Goal: Task Accomplishment & Management: Manage account settings

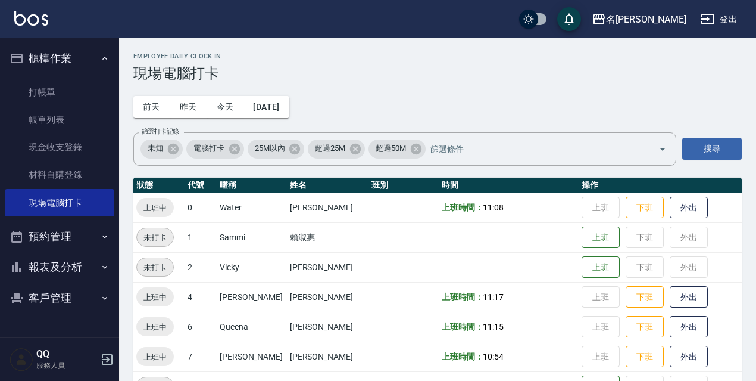
scroll to position [244, 0]
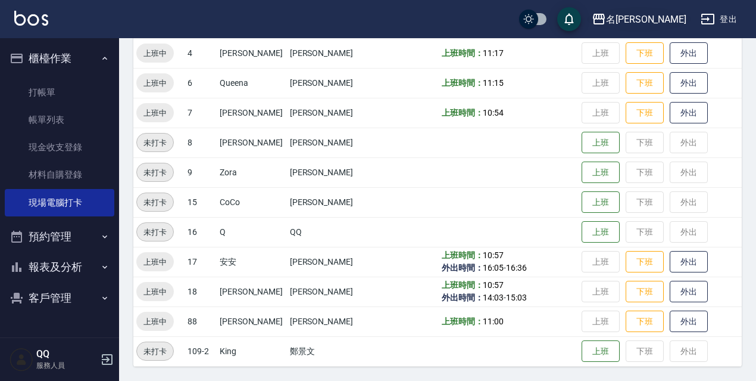
click at [668, 23] on div "名[PERSON_NAME]" at bounding box center [646, 19] width 80 height 15
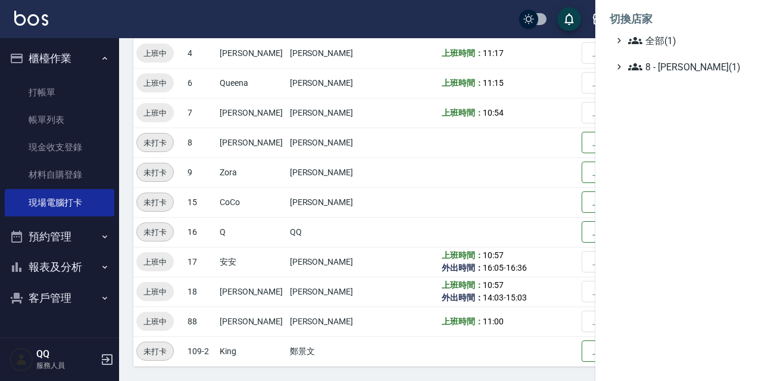
click at [661, 75] on ul "切換店家 全部(1) 8 - 林秀娥(1)" at bounding box center [679, 39] width 167 height 79
click at [662, 69] on span "8 - 林秀娥(1)" at bounding box center [685, 67] width 115 height 14
click at [532, 66] on div at bounding box center [381, 190] width 762 height 381
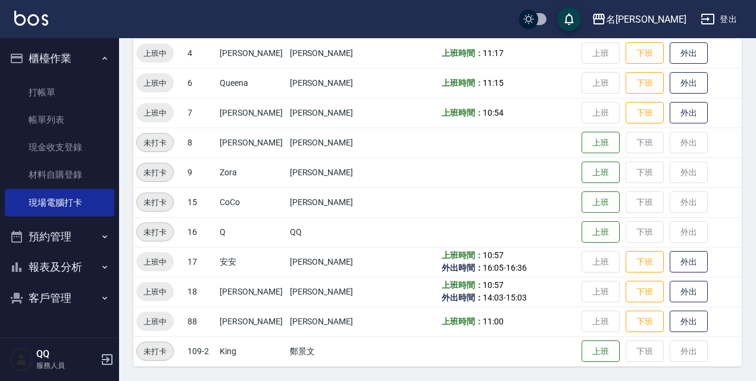
click at [743, 17] on div "名留伊通 登出" at bounding box center [378, 19] width 756 height 38
click at [730, 17] on button "登出" at bounding box center [719, 19] width 46 height 22
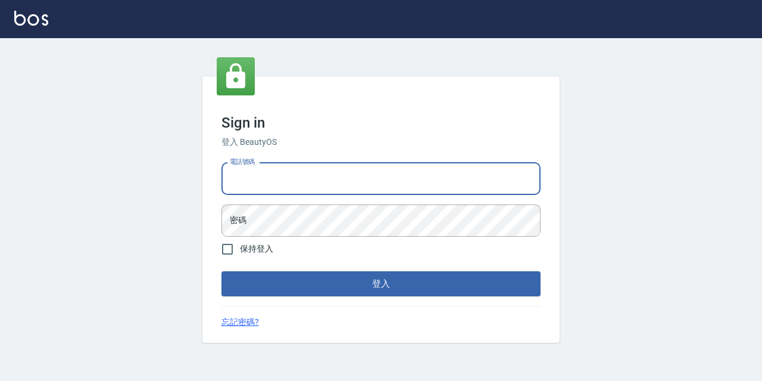
click at [475, 169] on input "電話號碼" at bounding box center [381, 179] width 319 height 32
click at [319, 178] on input "0986907135" at bounding box center [381, 179] width 319 height 32
click at [337, 188] on input "0986907135" at bounding box center [381, 179] width 319 height 32
type input "0"
click at [331, 182] on input "電話號碼" at bounding box center [381, 179] width 319 height 32
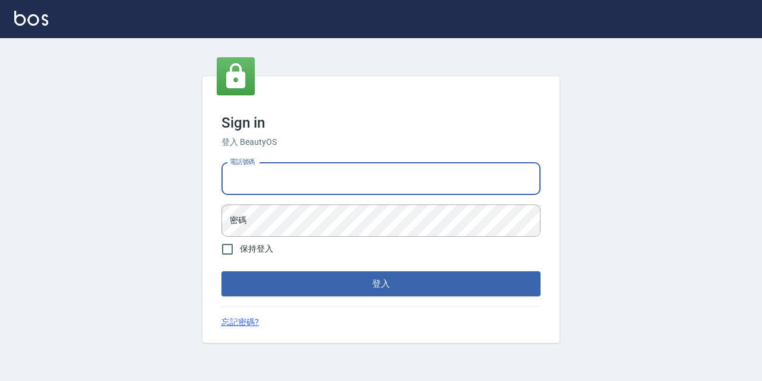
type input "0933063049"
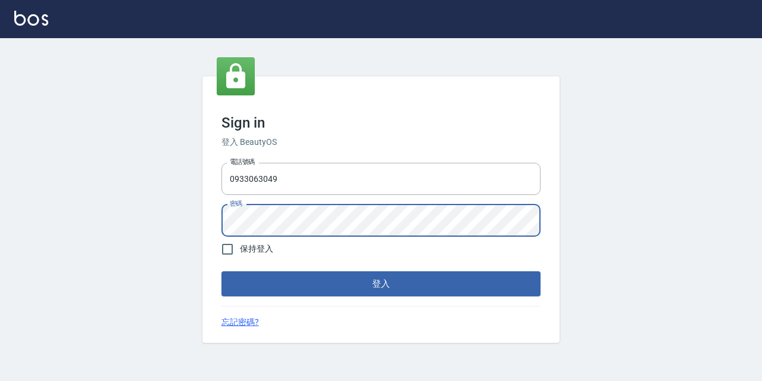
click at [222, 271] on button "登入" at bounding box center [381, 283] width 319 height 25
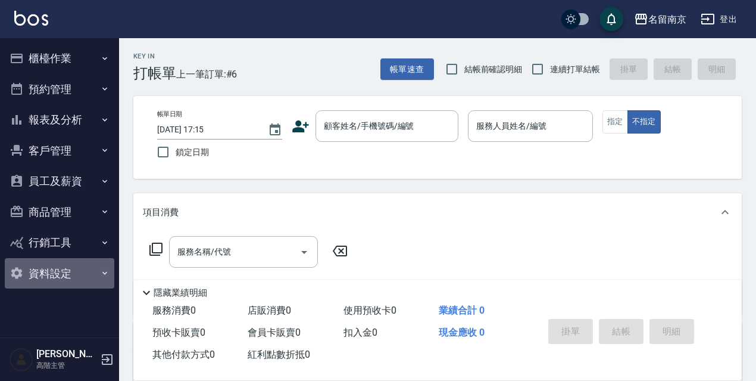
click at [86, 264] on button "資料設定" at bounding box center [60, 273] width 110 height 31
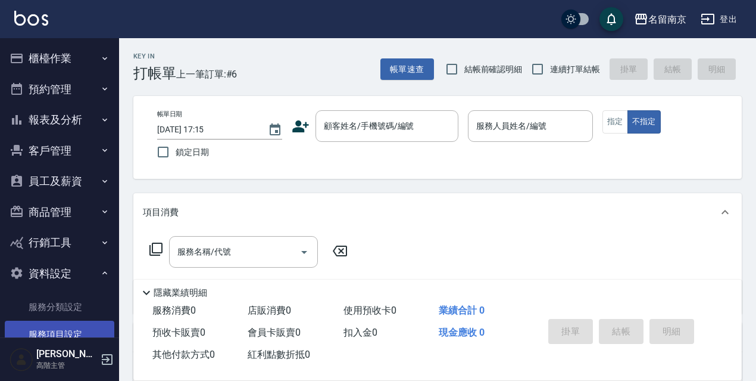
click at [79, 324] on link "服務項目設定" at bounding box center [60, 333] width 110 height 27
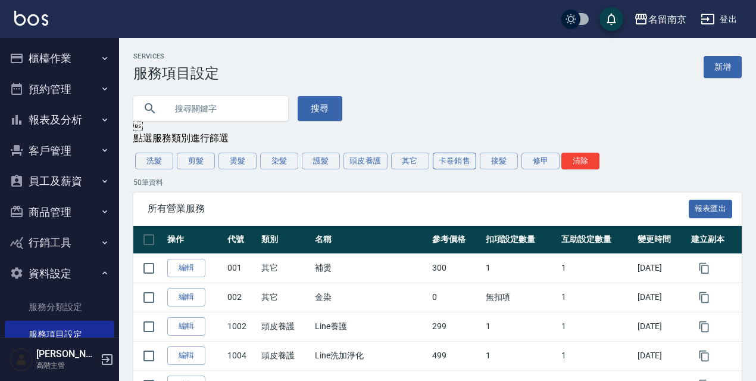
click at [451, 160] on button "卡卷銷售" at bounding box center [455, 160] width 44 height 17
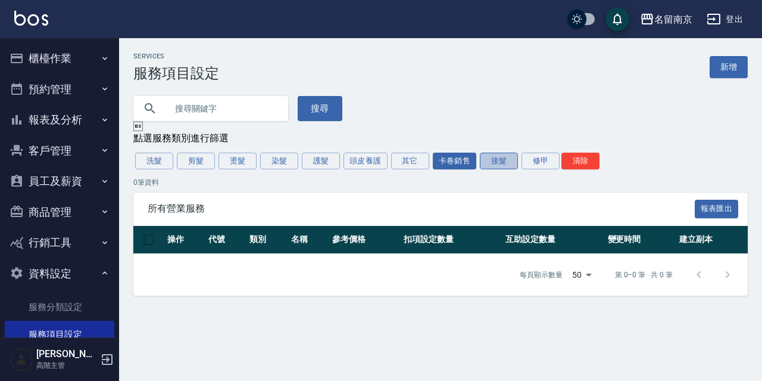
click at [492, 160] on button "接髮" at bounding box center [499, 160] width 38 height 17
click at [545, 166] on button "修甲" at bounding box center [541, 160] width 38 height 17
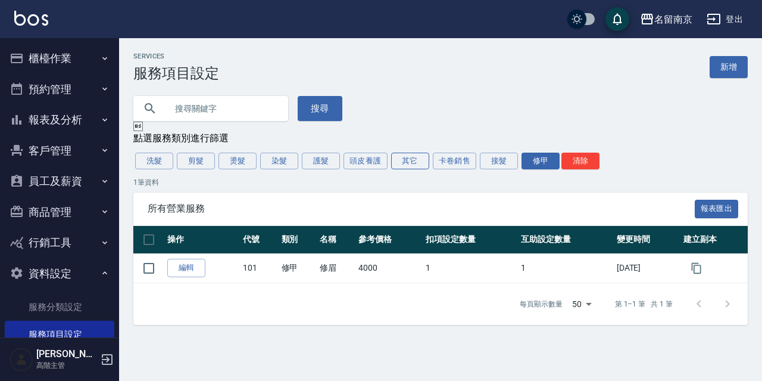
click at [414, 158] on button "其它" at bounding box center [410, 160] width 38 height 17
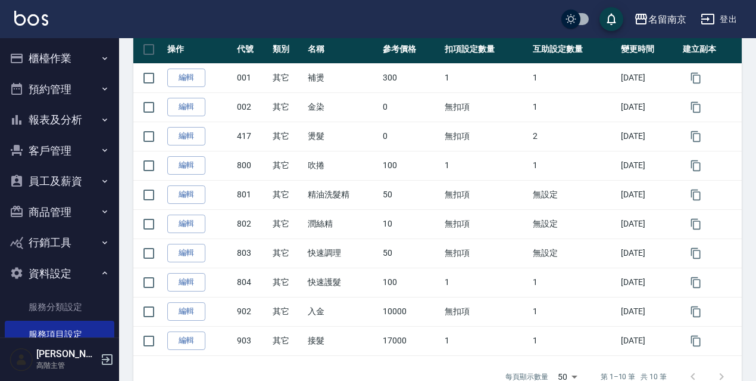
scroll to position [185, 0]
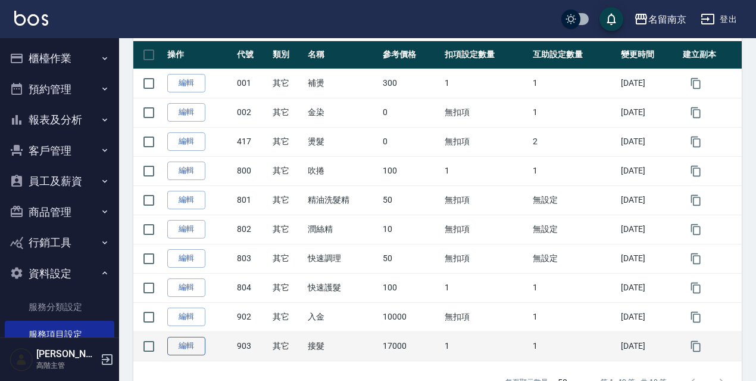
click at [189, 345] on link "編輯" at bounding box center [186, 345] width 38 height 18
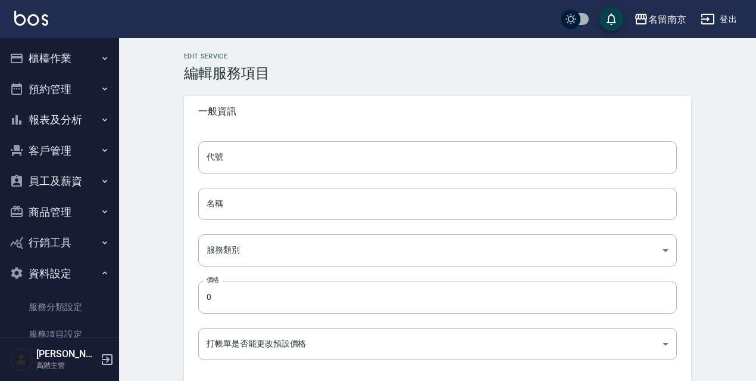
type input "903"
type input "接髮"
type input "49ab3dd3-29da-446a-a90e-f2d6a7394771"
type input "17000"
type input "FALSE"
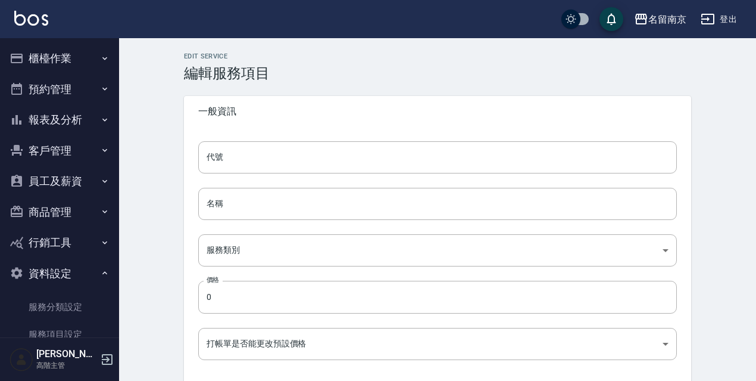
type input "none"
type input "UNSET"
type input "none"
type input "洗"
type input "2"
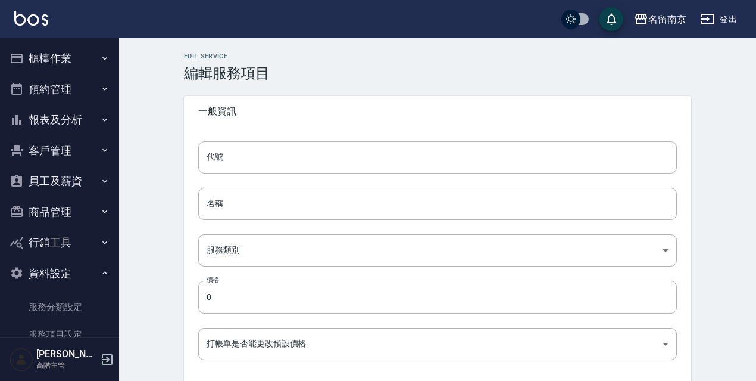
type input "點數"
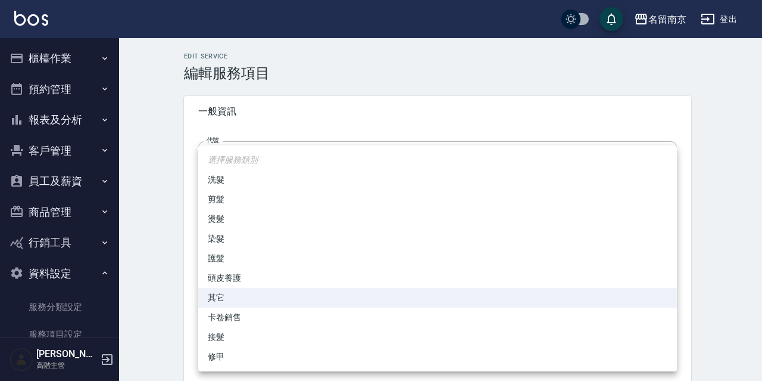
drag, startPoint x: 669, startPoint y: 252, endPoint x: 604, endPoint y: 254, distance: 64.9
click at [722, 102] on div at bounding box center [381, 190] width 762 height 381
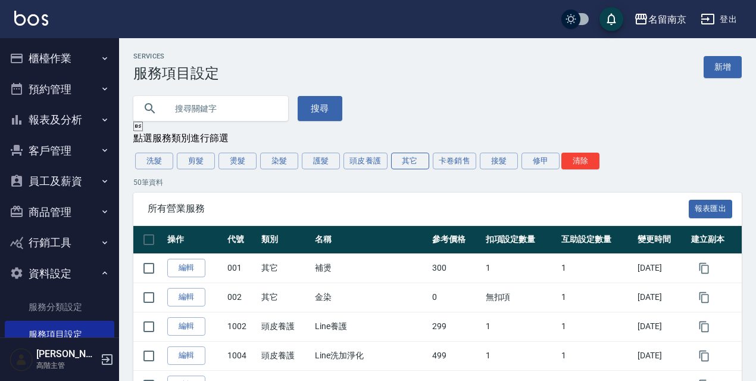
click at [415, 165] on button "其它" at bounding box center [410, 160] width 38 height 17
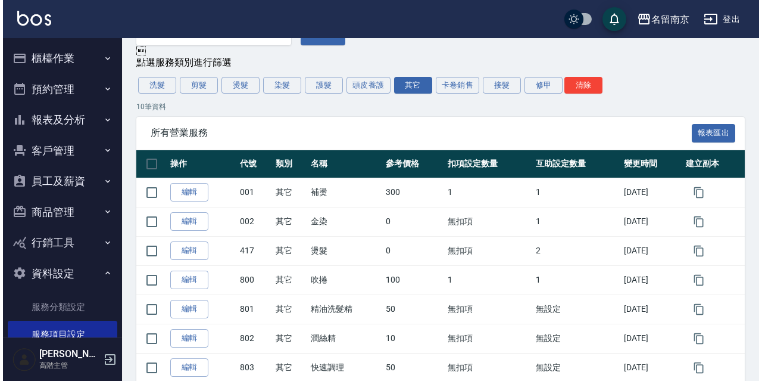
scroll to position [223, 0]
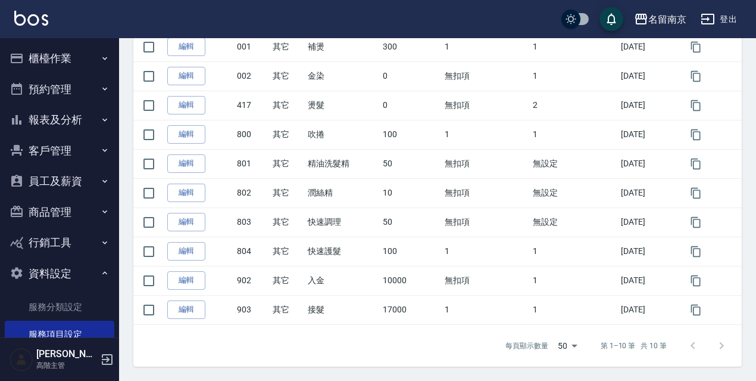
click at [656, 12] on div "名留南京" at bounding box center [668, 19] width 38 height 15
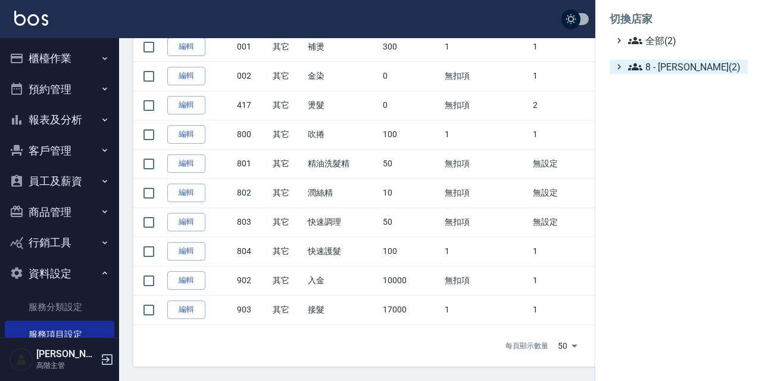
click at [652, 68] on span "8 - [PERSON_NAME](2)" at bounding box center [685, 67] width 115 height 14
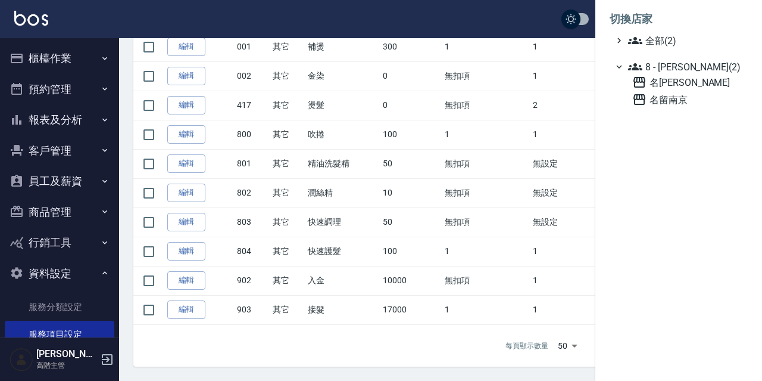
click at [665, 89] on div "名[PERSON_NAME] 名留南京" at bounding box center [688, 91] width 120 height 32
click at [663, 85] on span "名[PERSON_NAME]" at bounding box center [687, 82] width 111 height 14
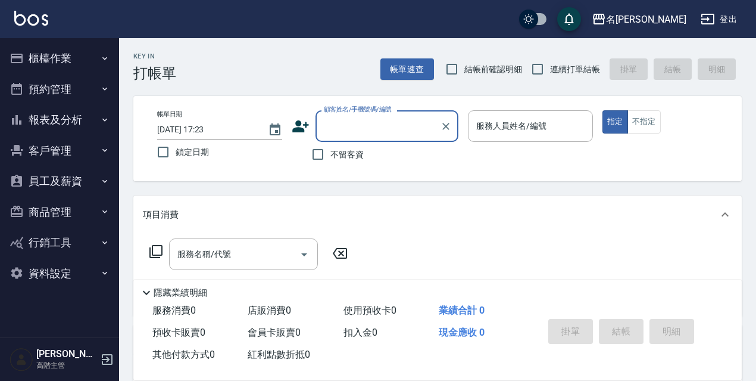
click at [29, 263] on button "資料設定" at bounding box center [60, 273] width 110 height 31
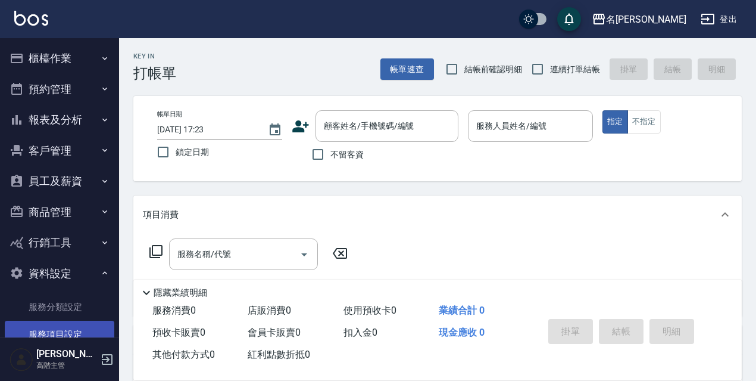
click at [41, 332] on link "服務項目設定" at bounding box center [60, 333] width 110 height 27
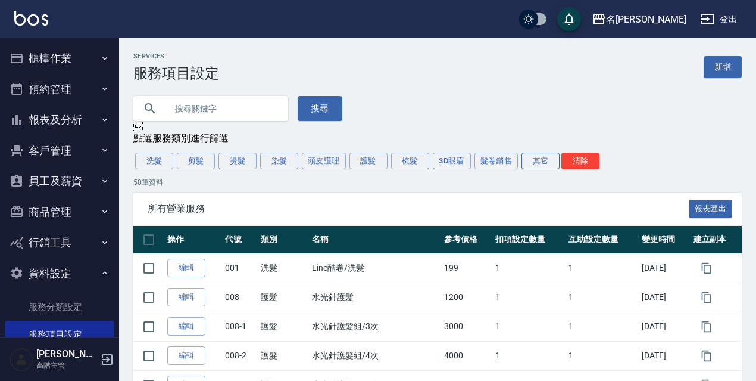
click at [540, 160] on button "其它" at bounding box center [541, 160] width 38 height 17
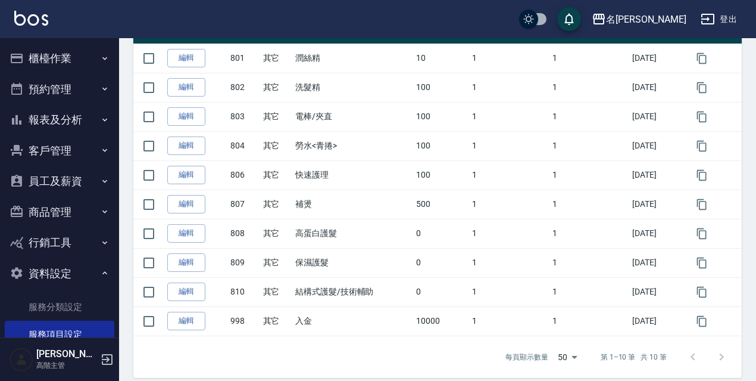
scroll to position [223, 0]
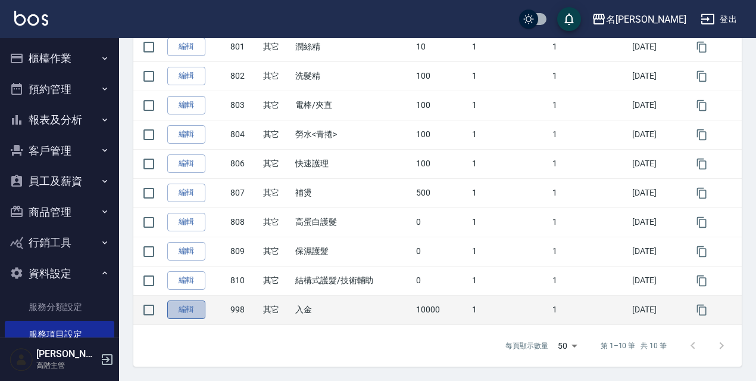
click at [179, 311] on link "編輯" at bounding box center [186, 309] width 38 height 18
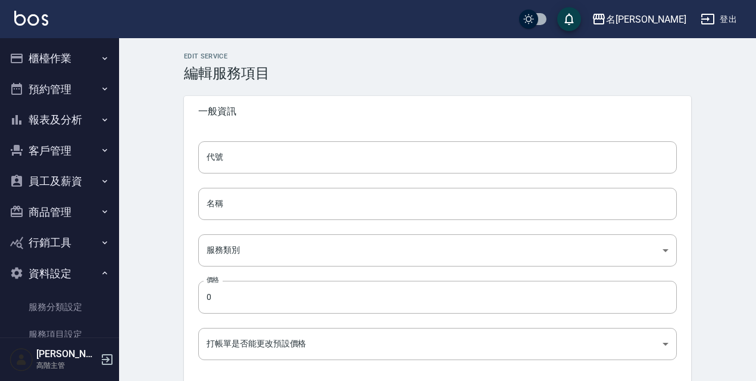
type input "998"
type input "入金"
type input "d2729448-f86f-4418-8355-a99df1d534c6"
type input "10000"
type input "FALSE"
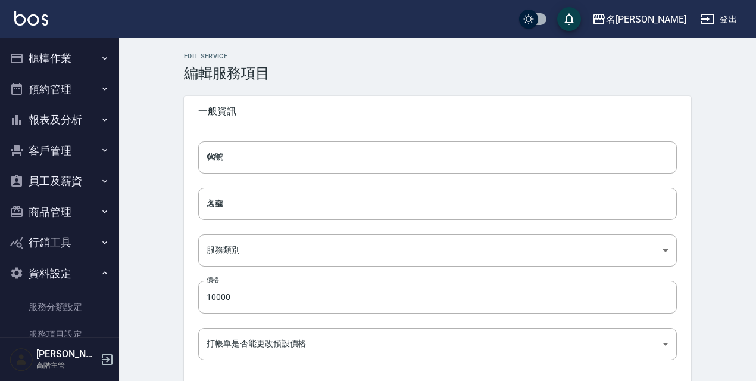
type input "none"
type input "UNSET"
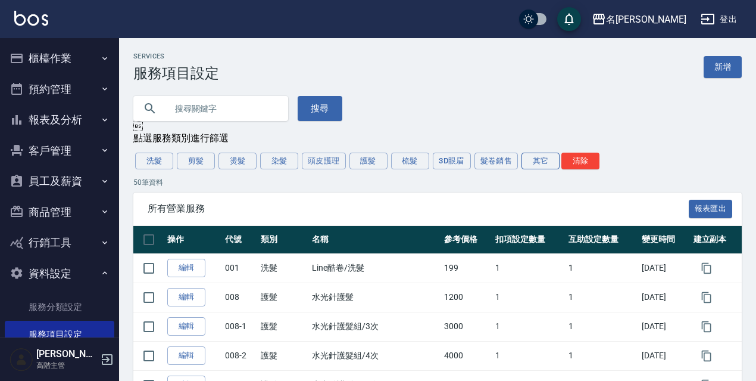
click at [523, 167] on button "其它" at bounding box center [541, 160] width 38 height 17
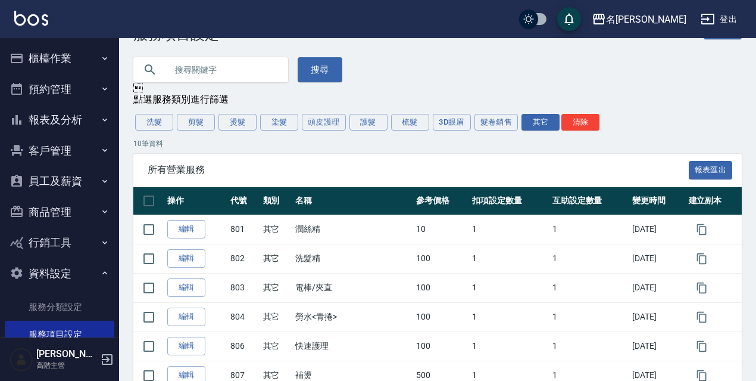
scroll to position [5, 0]
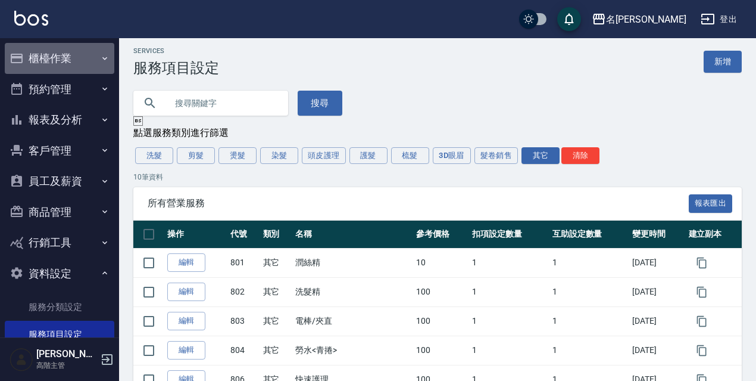
click at [75, 58] on button "櫃檯作業" at bounding box center [60, 58] width 110 height 31
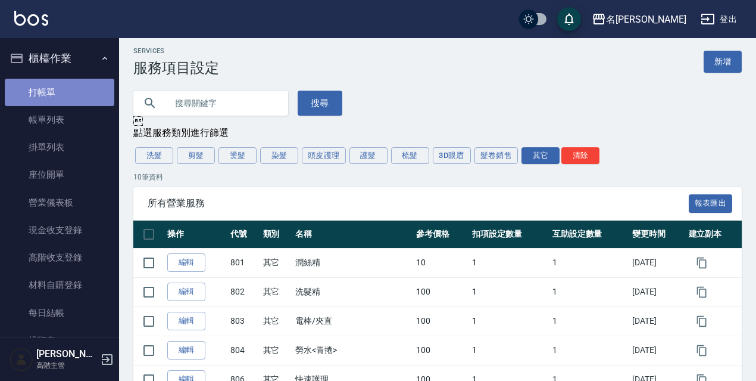
click at [67, 87] on link "打帳單" at bounding box center [60, 92] width 110 height 27
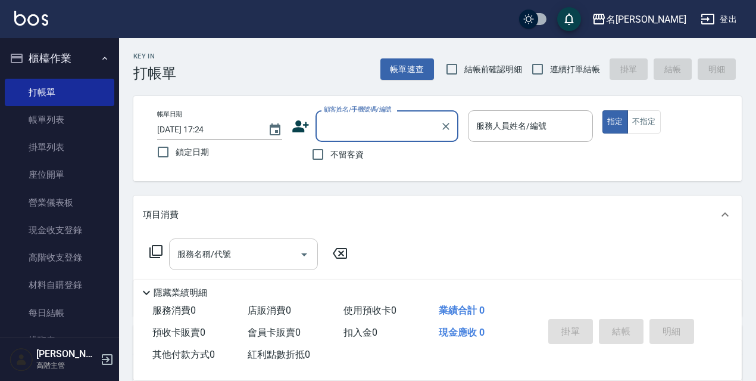
click at [222, 251] on div "服務名稱/代號 服務名稱/代號" at bounding box center [243, 254] width 149 height 32
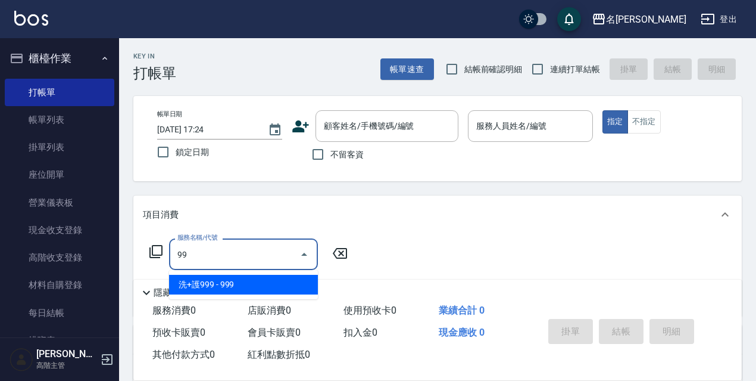
type input "998"
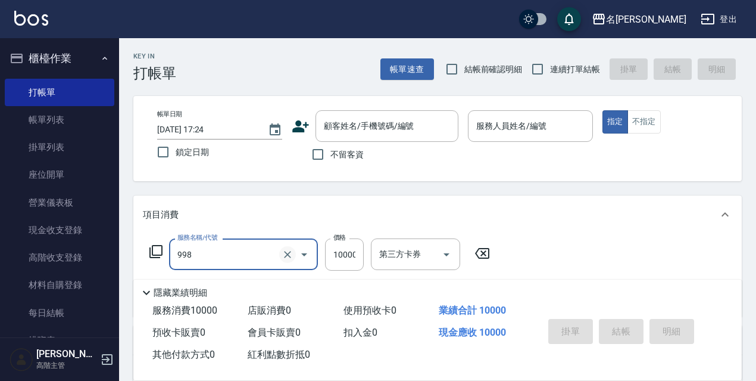
click at [288, 256] on icon "Clear" at bounding box center [288, 254] width 12 height 12
type input "入金(998)"
click at [484, 249] on icon at bounding box center [482, 253] width 14 height 11
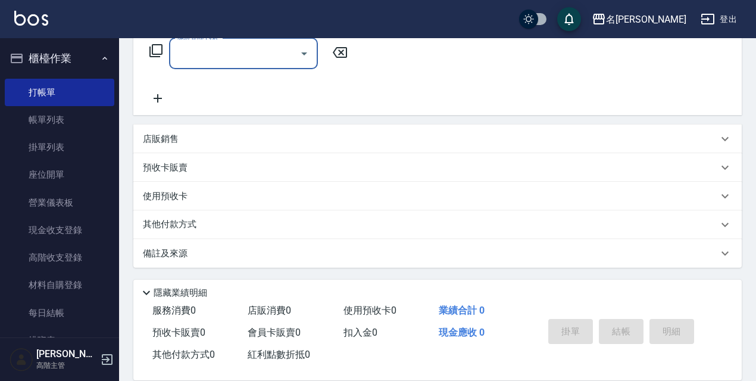
scroll to position [202, 0]
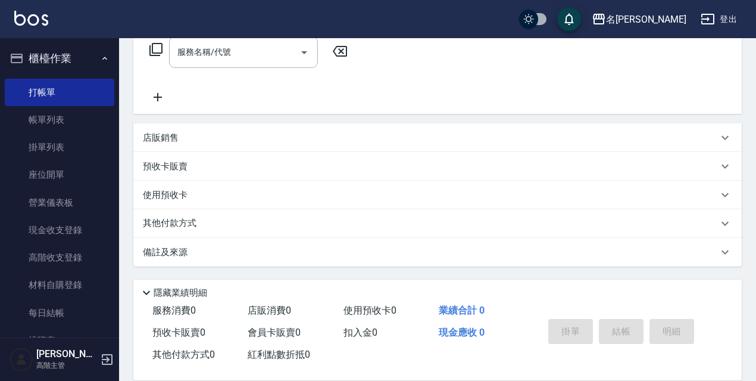
click at [718, 227] on div "其他付款方式" at bounding box center [430, 223] width 575 height 13
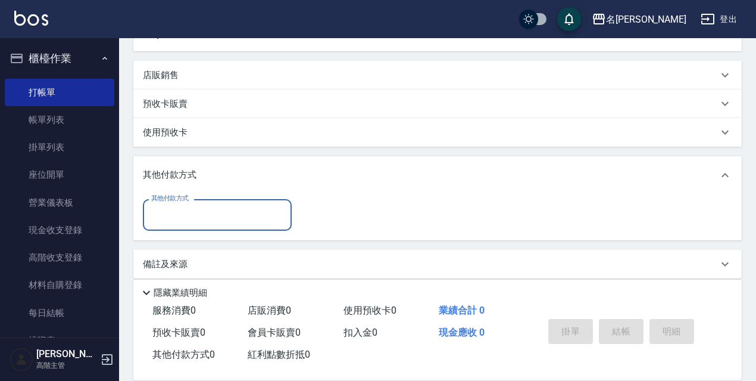
scroll to position [276, 0]
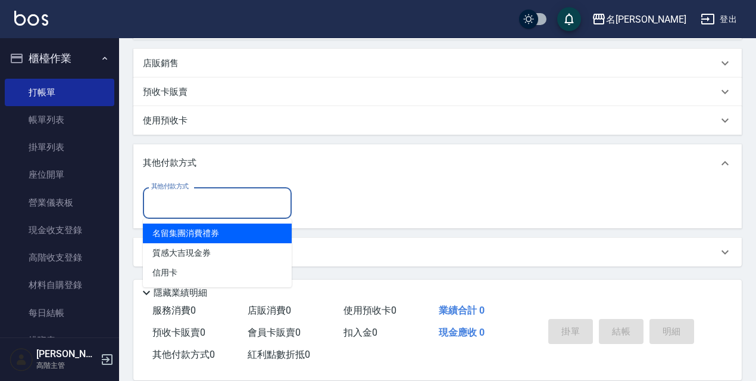
click at [253, 205] on input "其他付款方式" at bounding box center [217, 202] width 138 height 21
click at [391, 181] on div "其他付款方式" at bounding box center [437, 163] width 609 height 38
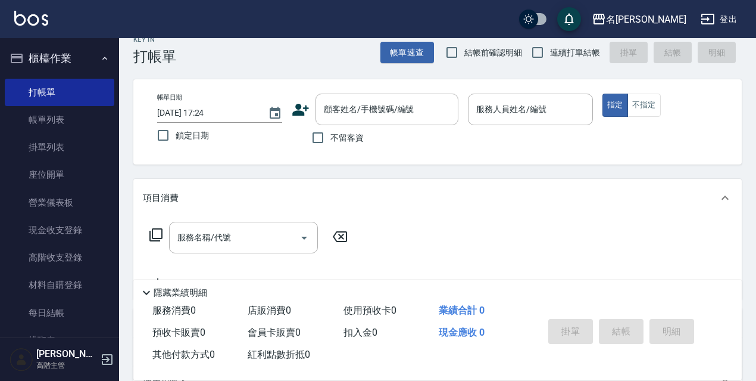
scroll to position [0, 0]
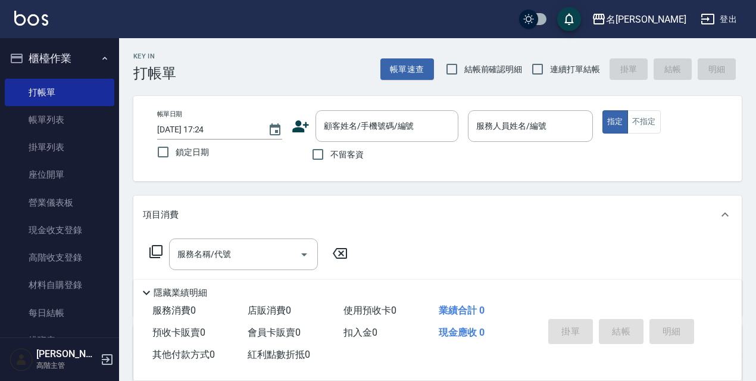
drag, startPoint x: 112, startPoint y: 85, endPoint x: 114, endPoint y: 105, distance: 20.3
click at [114, 105] on nav "櫃檯作業 打帳單 帳單列表 掛單列表 座位開單 營業儀表板 現金收支登錄 高階收支登錄 材料自購登錄 每日結帳 排班表 現場電腦打卡 掃碼打卡 預約管理 預約…" at bounding box center [59, 187] width 119 height 299
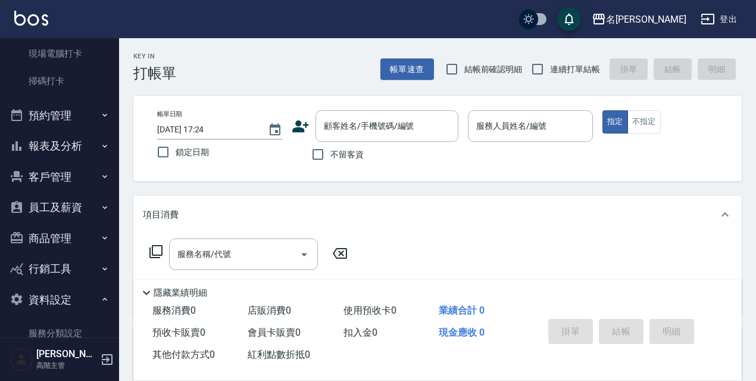
scroll to position [314, 0]
click at [76, 146] on button "報表及分析" at bounding box center [60, 145] width 110 height 31
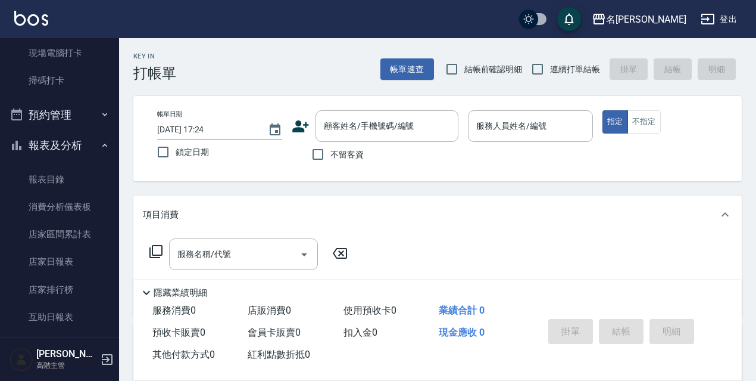
drag, startPoint x: 111, startPoint y: 120, endPoint x: 110, endPoint y: 150, distance: 29.8
click at [110, 150] on nav "櫃檯作業 打帳單 帳單列表 掛單列表 座位開單 營業儀表板 現金收支登錄 高階收支登錄 材料自購登錄 每日結帳 排班表 現場電腦打卡 掃碼打卡 預約管理 預約…" at bounding box center [59, 187] width 119 height 299
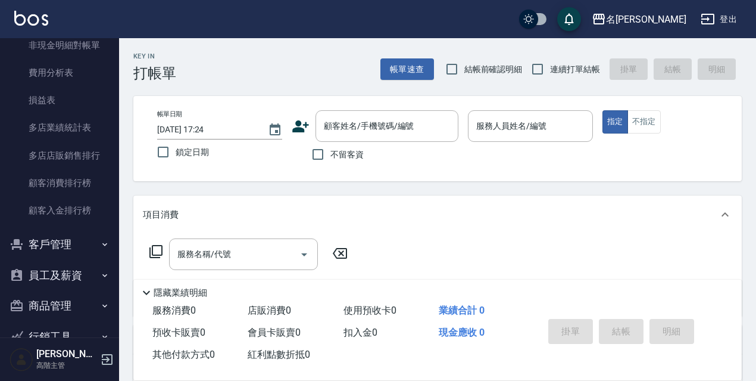
scroll to position [1457, 0]
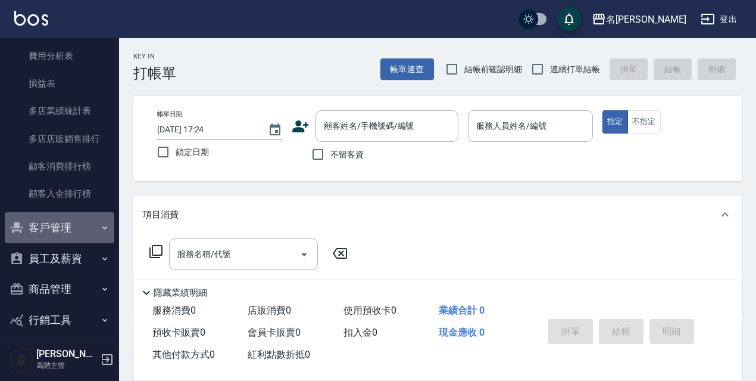
click at [68, 223] on button "客戶管理" at bounding box center [60, 227] width 110 height 31
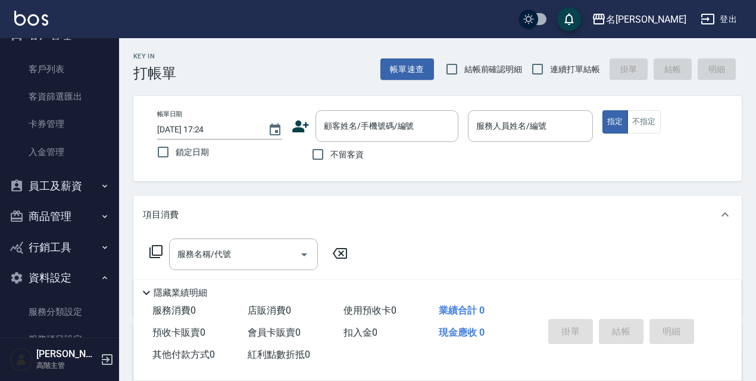
scroll to position [1659, 0]
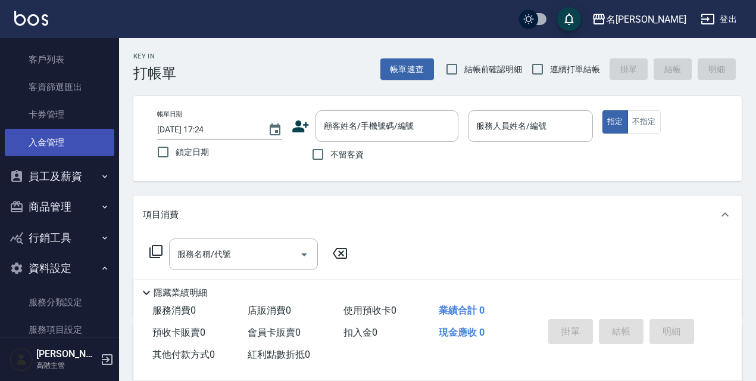
click at [80, 142] on link "入金管理" at bounding box center [60, 142] width 110 height 27
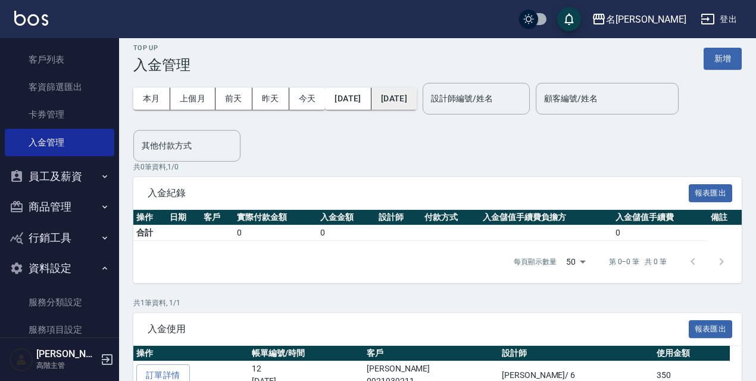
scroll to position [2, 0]
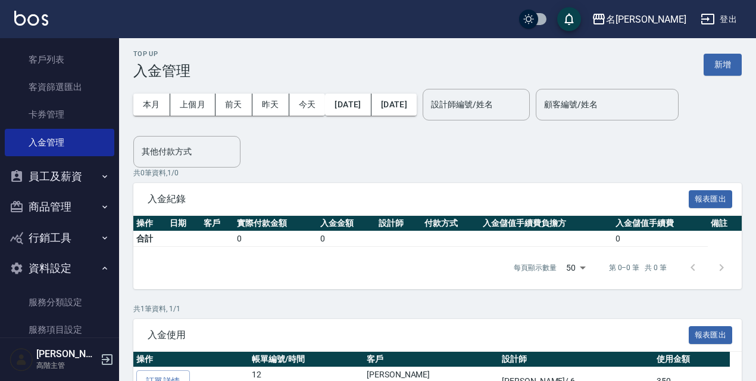
click at [76, 169] on button "員工及薪資" at bounding box center [60, 176] width 110 height 31
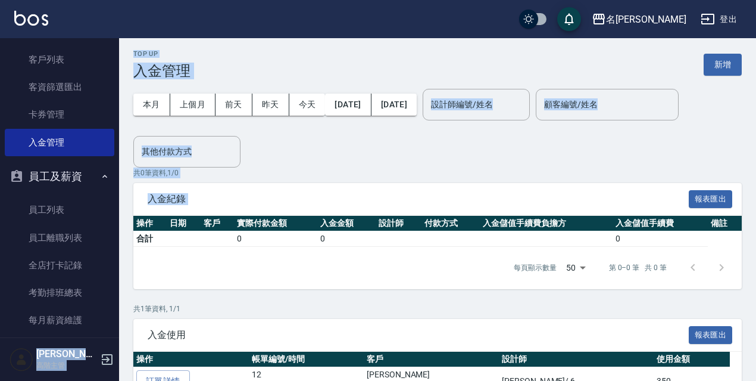
drag, startPoint x: 120, startPoint y: 245, endPoint x: 117, endPoint y: 270, distance: 24.5
click at [119, 270] on div "名留伊通 登出 櫃檯作業 打帳單 帳單列表 掛單列表 座位開單 營業儀表板 現金收支登錄 高階收支登錄 材料自購登錄 每日結帳 排班表 現場電腦打卡 掃碼打卡…" at bounding box center [378, 232] width 756 height 469
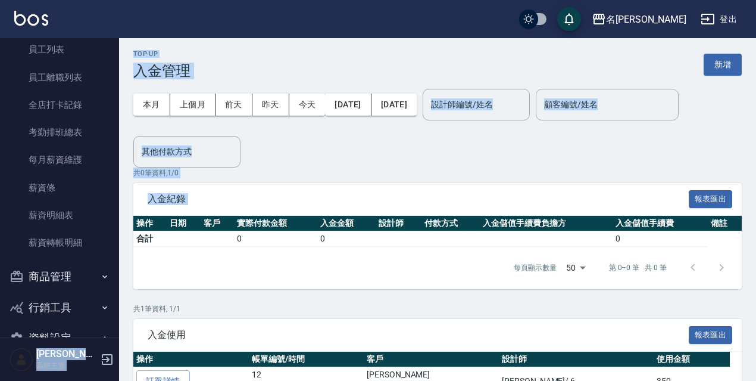
scroll to position [1843, 0]
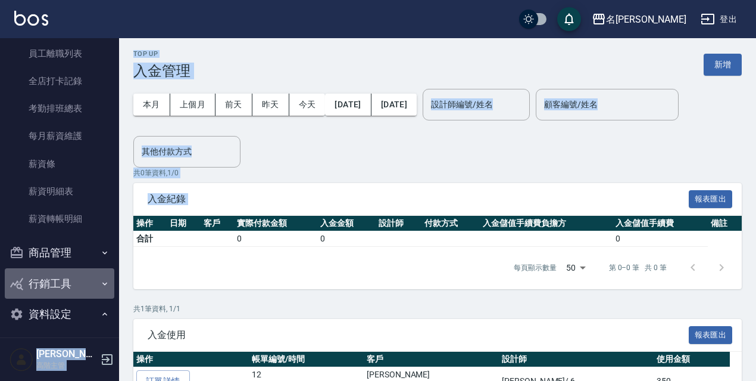
click at [67, 285] on button "行銷工具" at bounding box center [60, 283] width 110 height 31
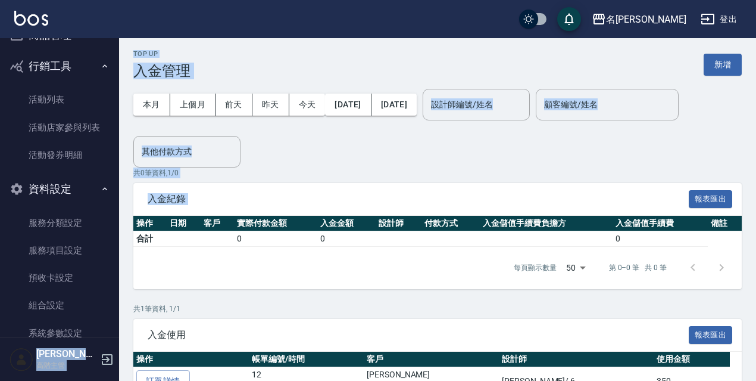
scroll to position [2101, 0]
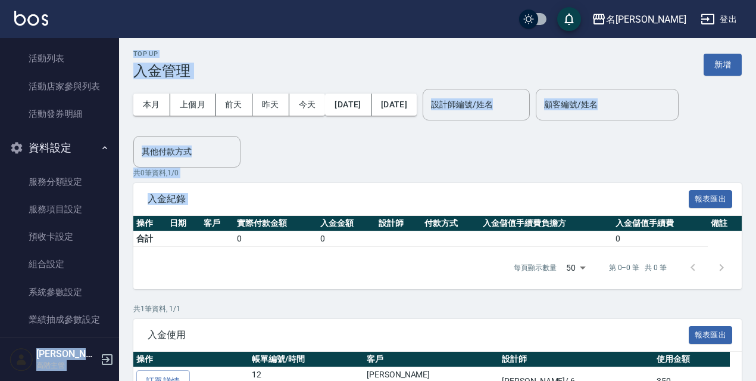
click at [77, 144] on button "資料設定" at bounding box center [60, 147] width 110 height 31
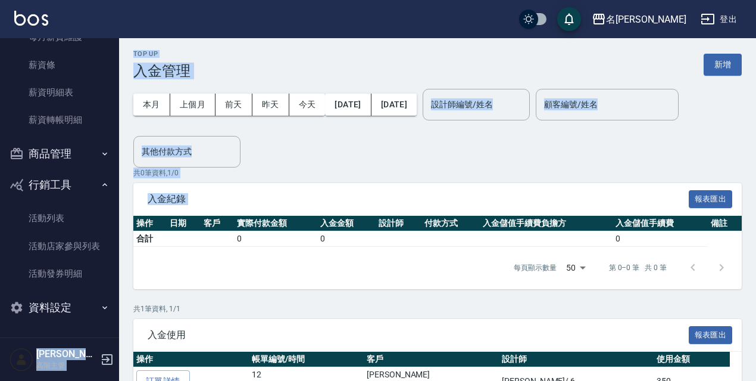
scroll to position [1941, 0]
click at [83, 305] on button "資料設定" at bounding box center [60, 307] width 110 height 31
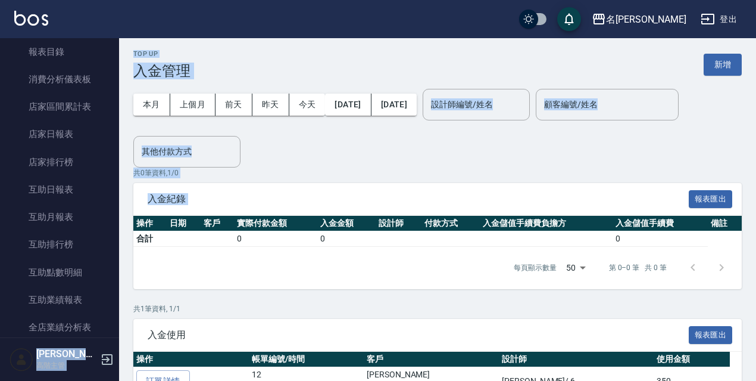
scroll to position [422, 0]
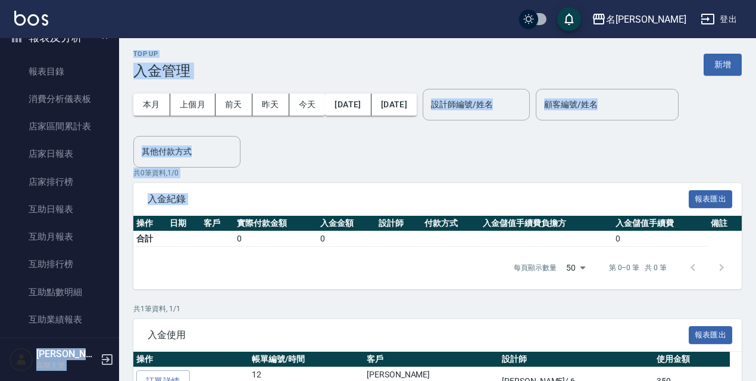
drag, startPoint x: 413, startPoint y: 52, endPoint x: 411, endPoint y: 62, distance: 10.3
click at [412, 52] on div "Top Up 入金管理 新增" at bounding box center [437, 64] width 609 height 29
click at [736, 61] on button "新增" at bounding box center [723, 65] width 38 height 22
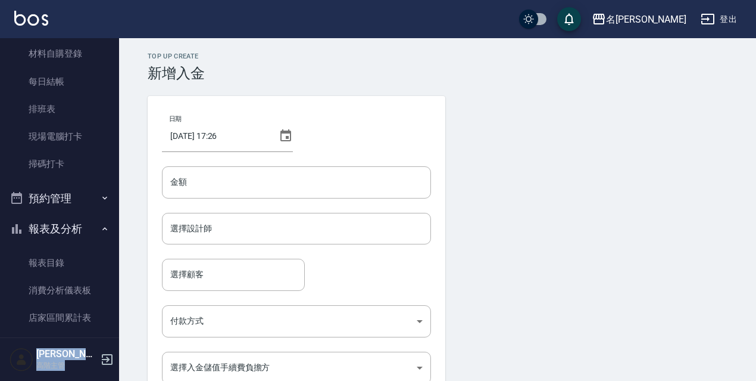
scroll to position [241, 0]
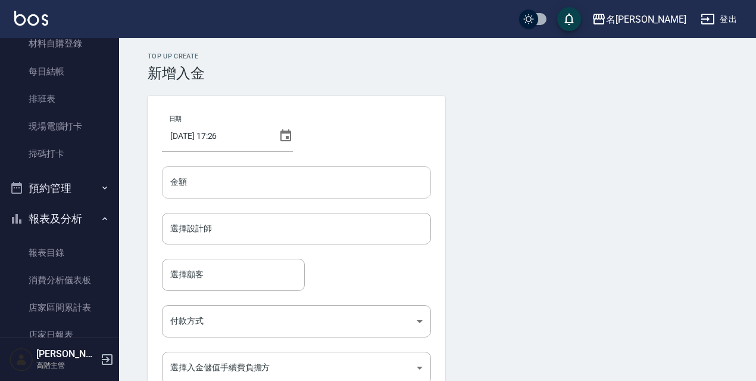
click at [296, 189] on input "金額" at bounding box center [296, 182] width 269 height 32
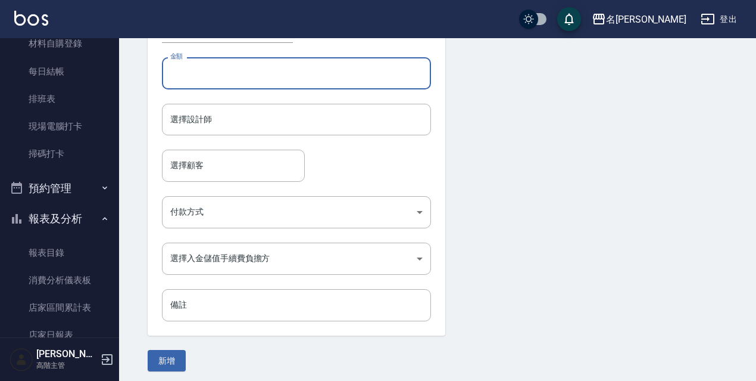
scroll to position [114, 0]
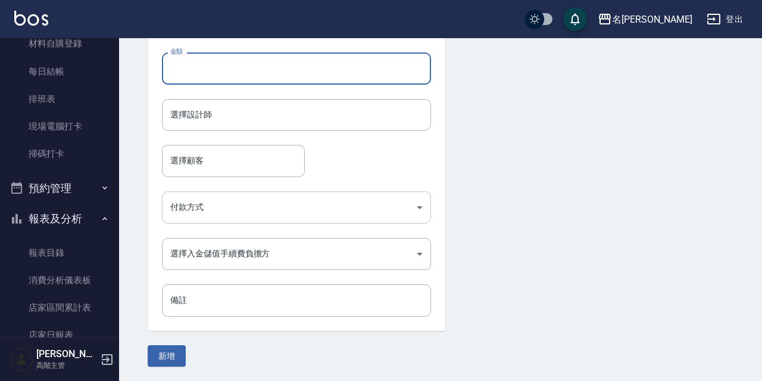
click at [423, 207] on body "名留伊通 登出 櫃檯作業 打帳單 帳單列表 掛單列表 座位開單 營業儀表板 現金收支登錄 高階收支登錄 材料自購登錄 每日結帳 排班表 現場電腦打卡 掃碼打卡…" at bounding box center [381, 133] width 762 height 494
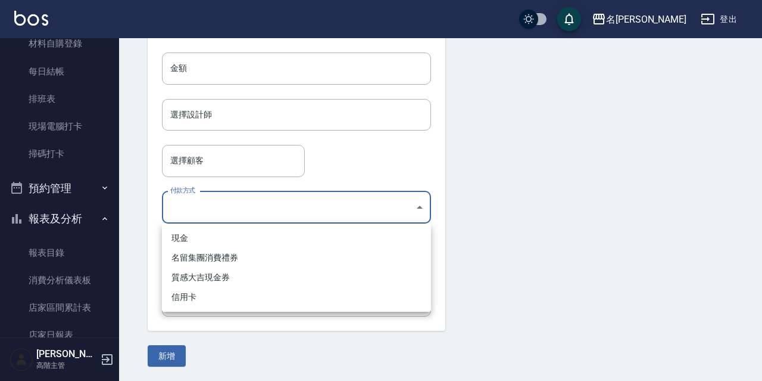
click at [532, 203] on div at bounding box center [381, 190] width 762 height 381
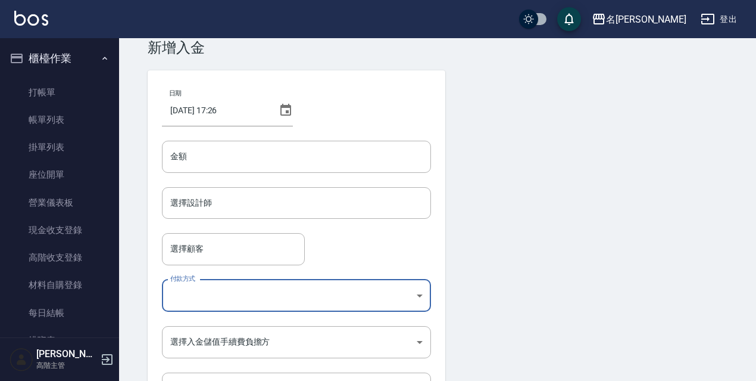
scroll to position [25, 0]
click at [294, 158] on input "金額" at bounding box center [296, 157] width 269 height 32
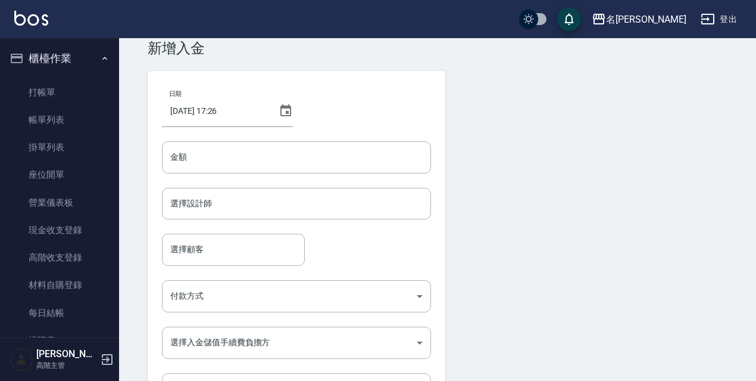
click at [114, 74] on nav "櫃檯作業 打帳單 帳單列表 掛單列表 座位開單 營業儀表板 現金收支登錄 高階收支登錄 材料自購登錄 每日結帳 排班表 現場電腦打卡 掃碼打卡 預約管理 預約…" at bounding box center [59, 187] width 119 height 299
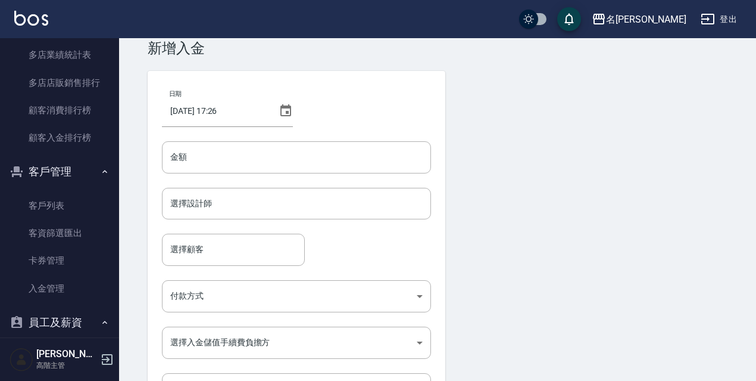
scroll to position [1542, 0]
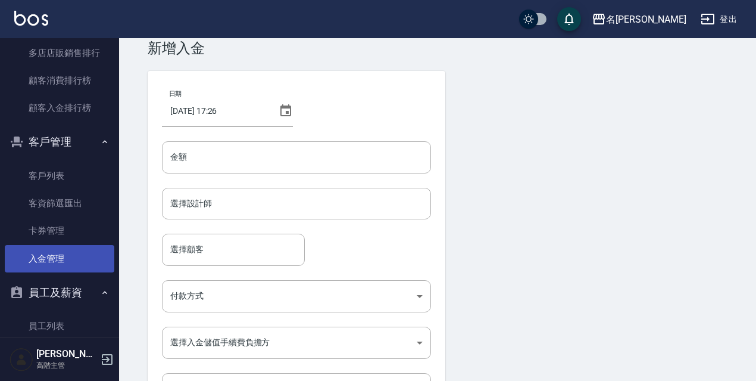
click at [46, 260] on link "入金管理" at bounding box center [60, 258] width 110 height 27
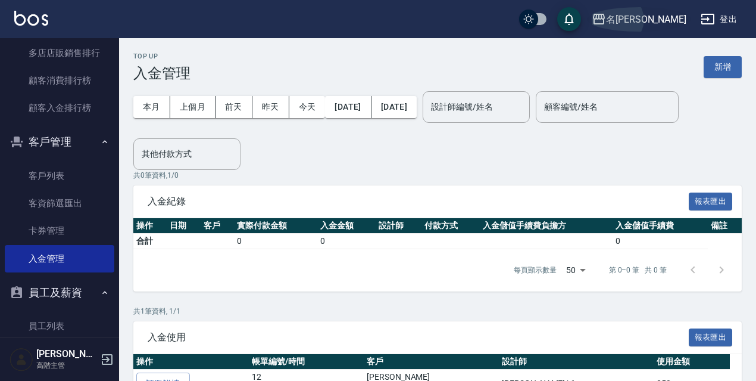
click at [678, 21] on div "名[PERSON_NAME]" at bounding box center [646, 19] width 80 height 15
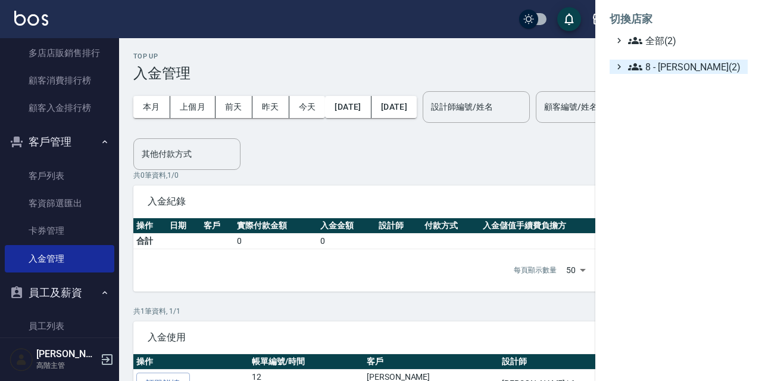
click at [649, 66] on span "8 - [PERSON_NAME](2)" at bounding box center [685, 67] width 115 height 14
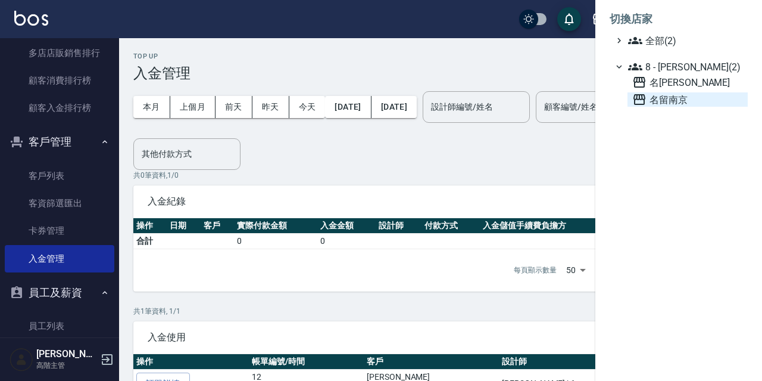
click at [662, 99] on span "名留南京" at bounding box center [687, 99] width 111 height 14
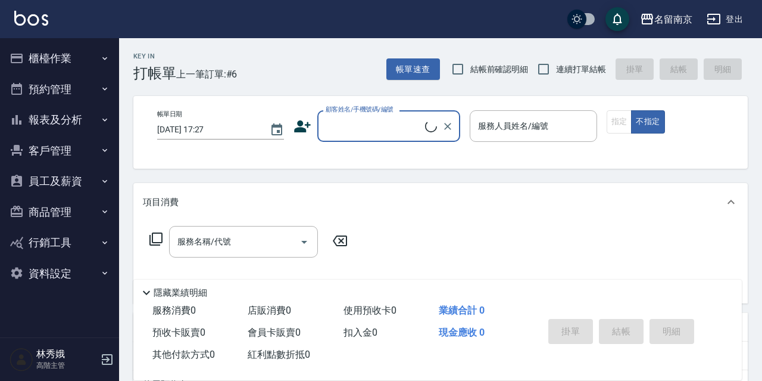
click at [48, 269] on button "資料設定" at bounding box center [60, 273] width 110 height 31
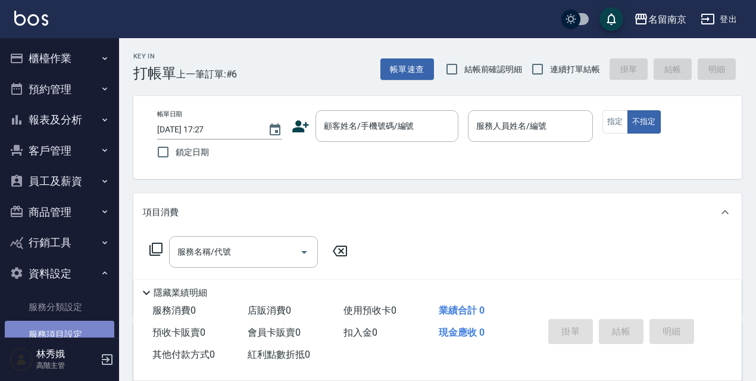
click at [63, 328] on link "服務項目設定" at bounding box center [60, 333] width 110 height 27
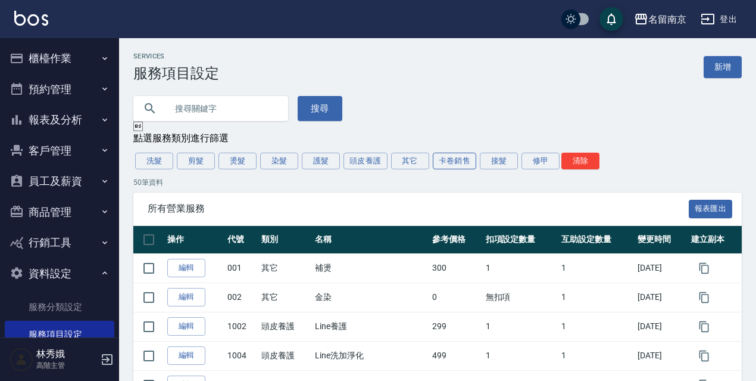
drag, startPoint x: 417, startPoint y: 157, endPoint x: 444, endPoint y: 167, distance: 29.2
click at [417, 158] on button "其它" at bounding box center [410, 160] width 38 height 17
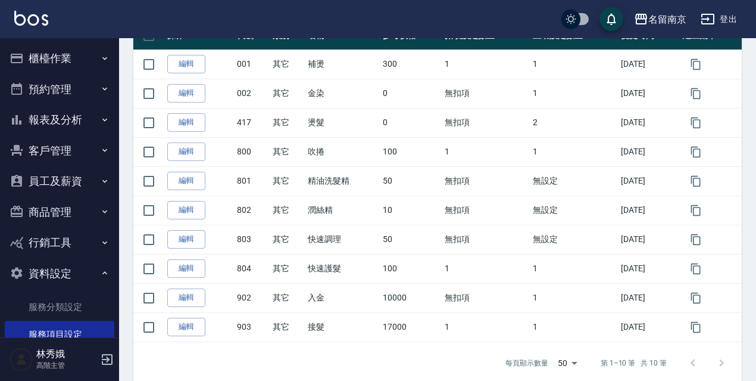
scroll to position [207, 0]
